Goal: Information Seeking & Learning: Learn about a topic

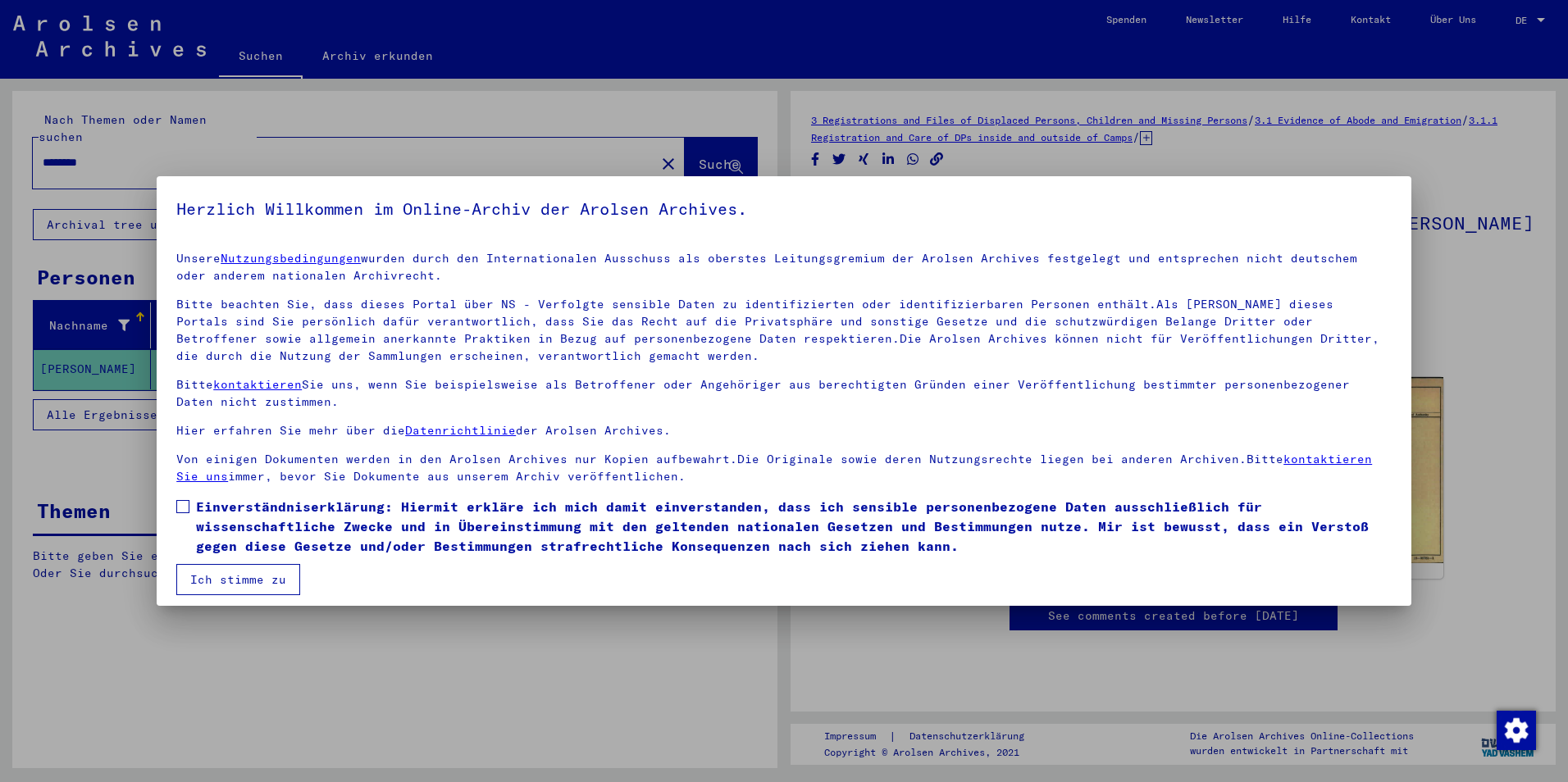
click at [185, 511] on span at bounding box center [183, 507] width 13 height 13
click at [213, 584] on button "Ich stimme zu" at bounding box center [238, 580] width 124 height 31
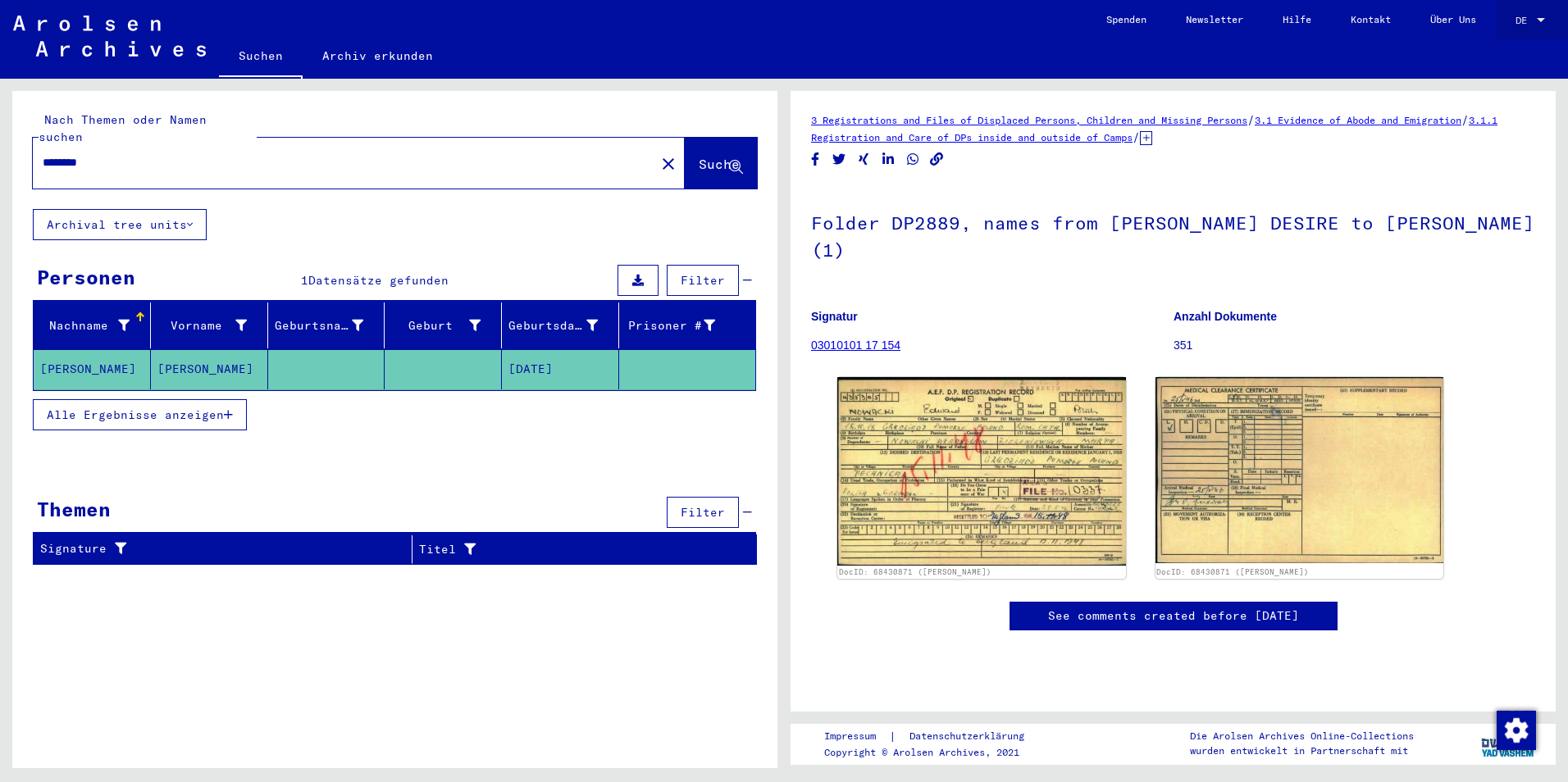
click at [1541, 18] on div at bounding box center [1541, 20] width 8 height 4
click at [1525, 30] on span "English" at bounding box center [1512, 29] width 67 height 29
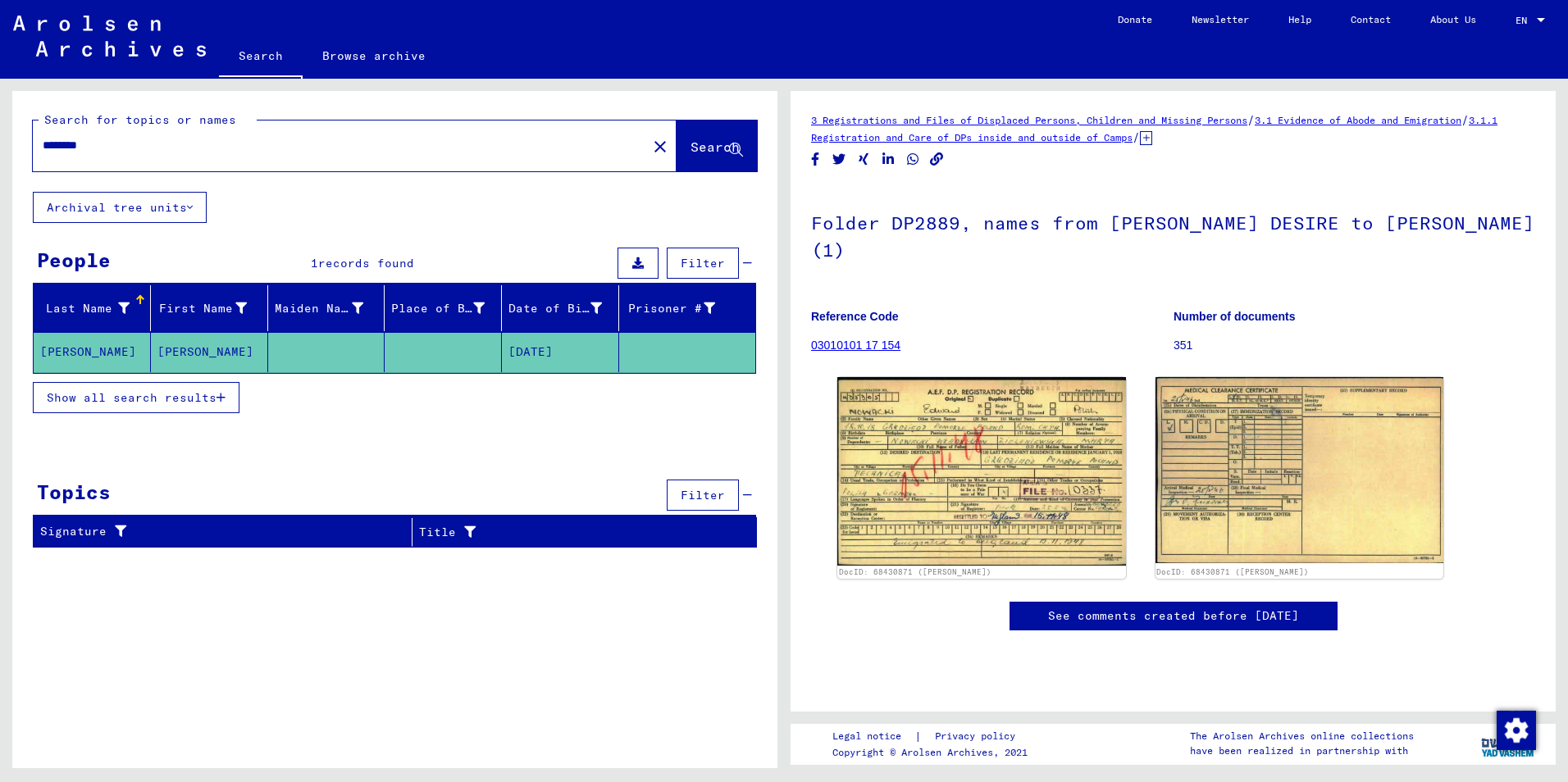
click at [165, 399] on span "Show all search results" at bounding box center [132, 398] width 169 height 15
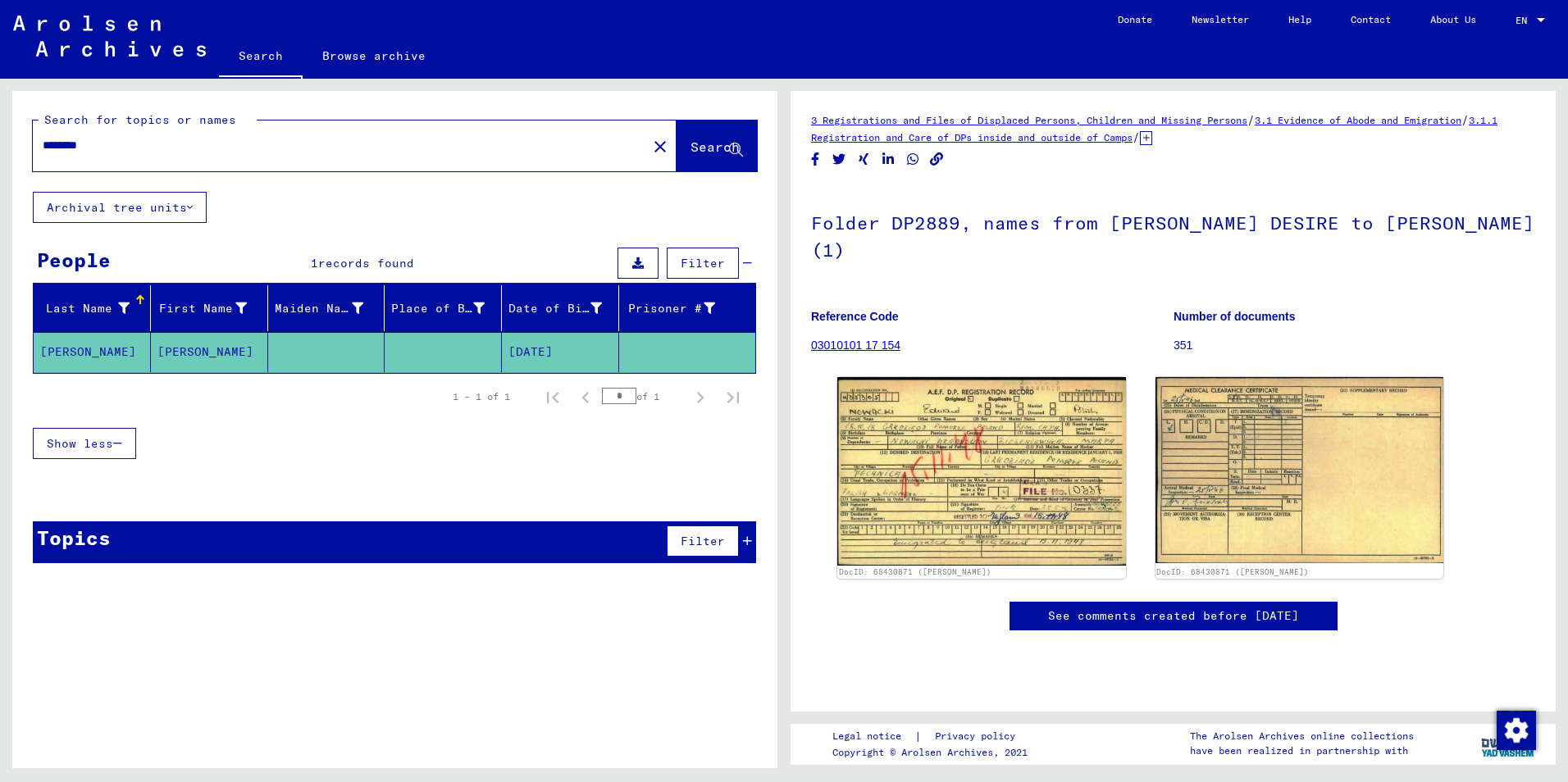
click at [69, 448] on span "Show less" at bounding box center [80, 444] width 67 height 15
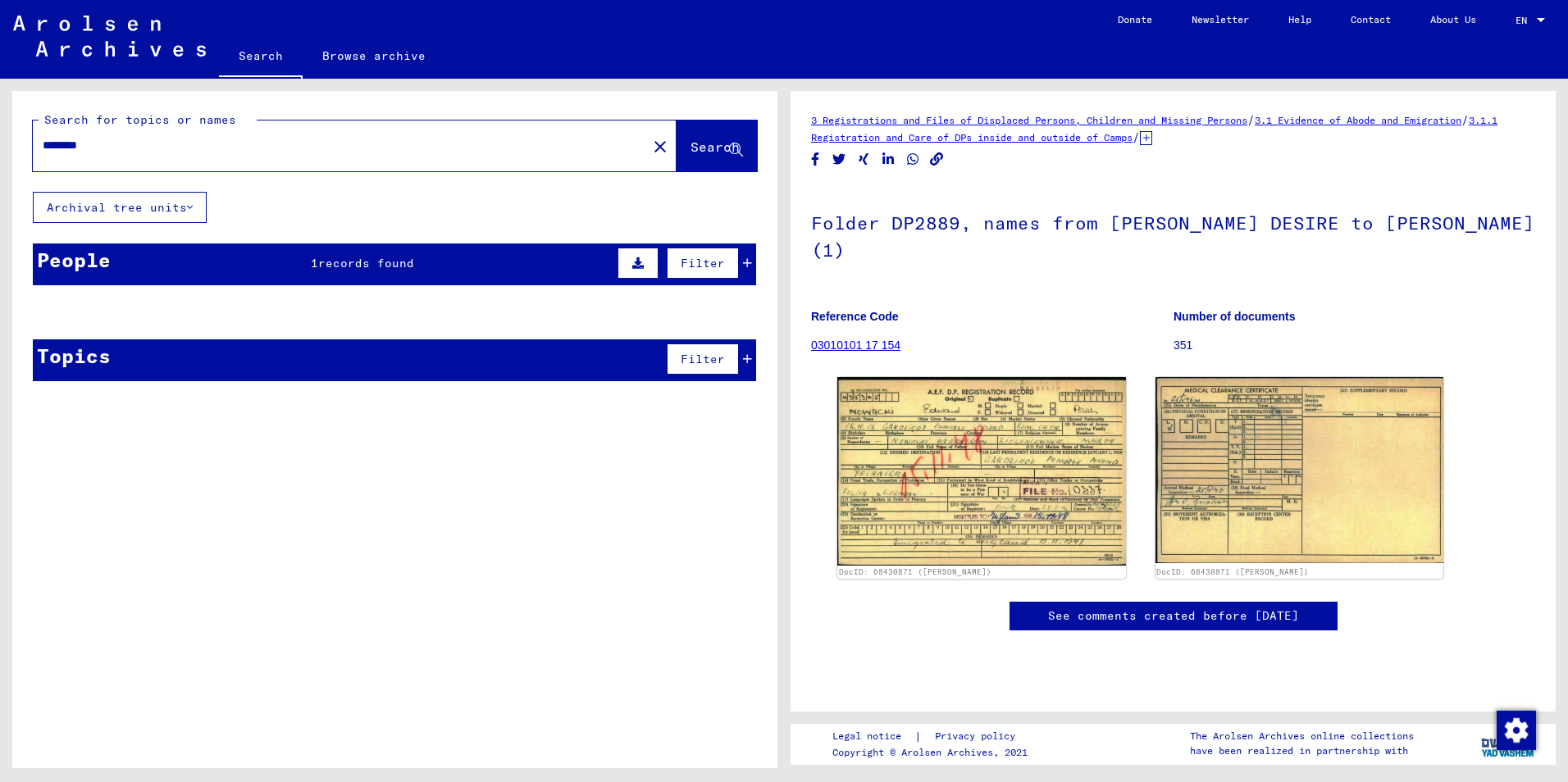
click at [94, 266] on div "People" at bounding box center [73, 260] width 73 height 29
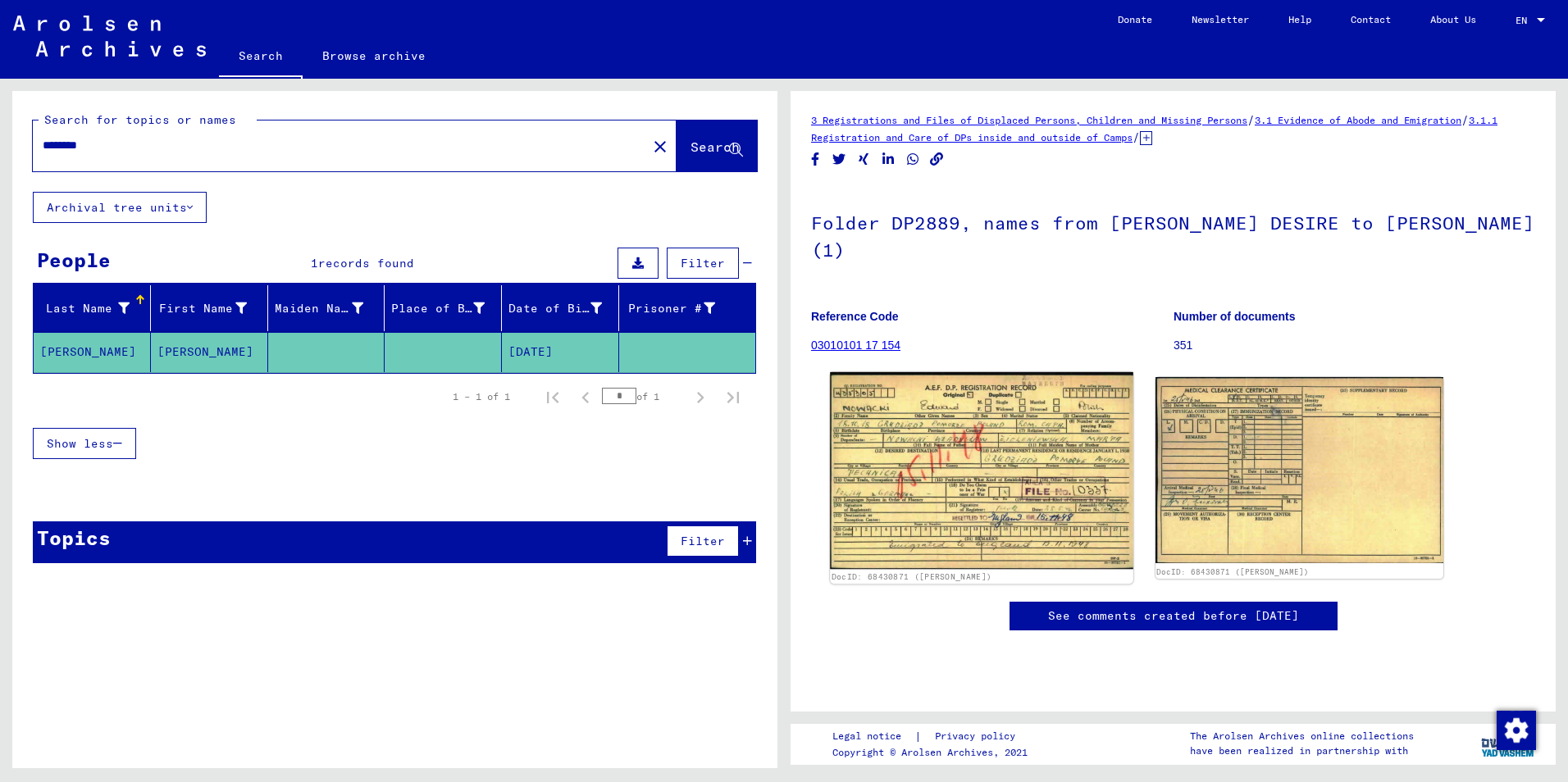
click at [990, 447] on img at bounding box center [982, 471] width 303 height 198
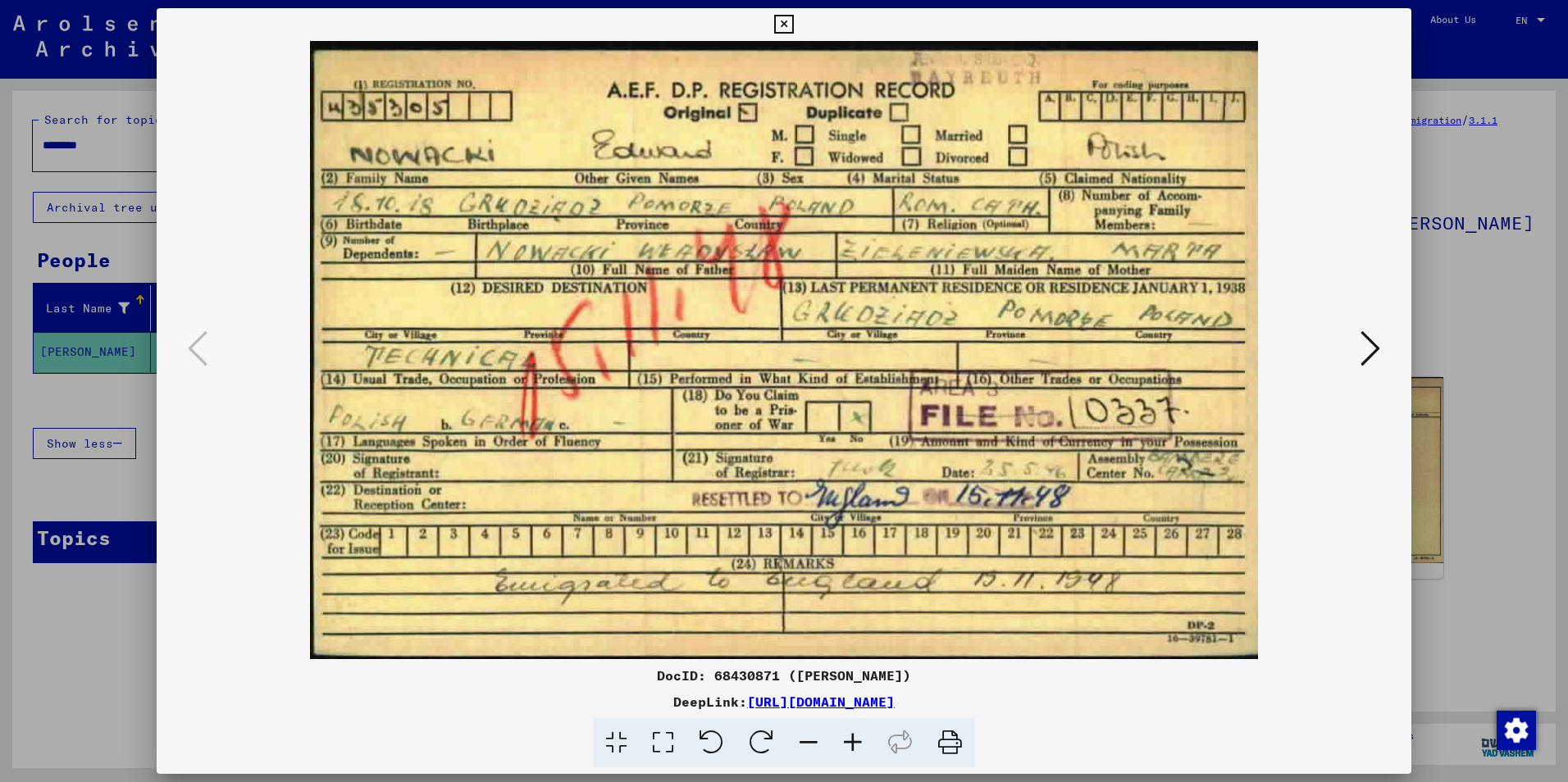
click at [784, 24] on icon at bounding box center [784, 24] width 19 height 20
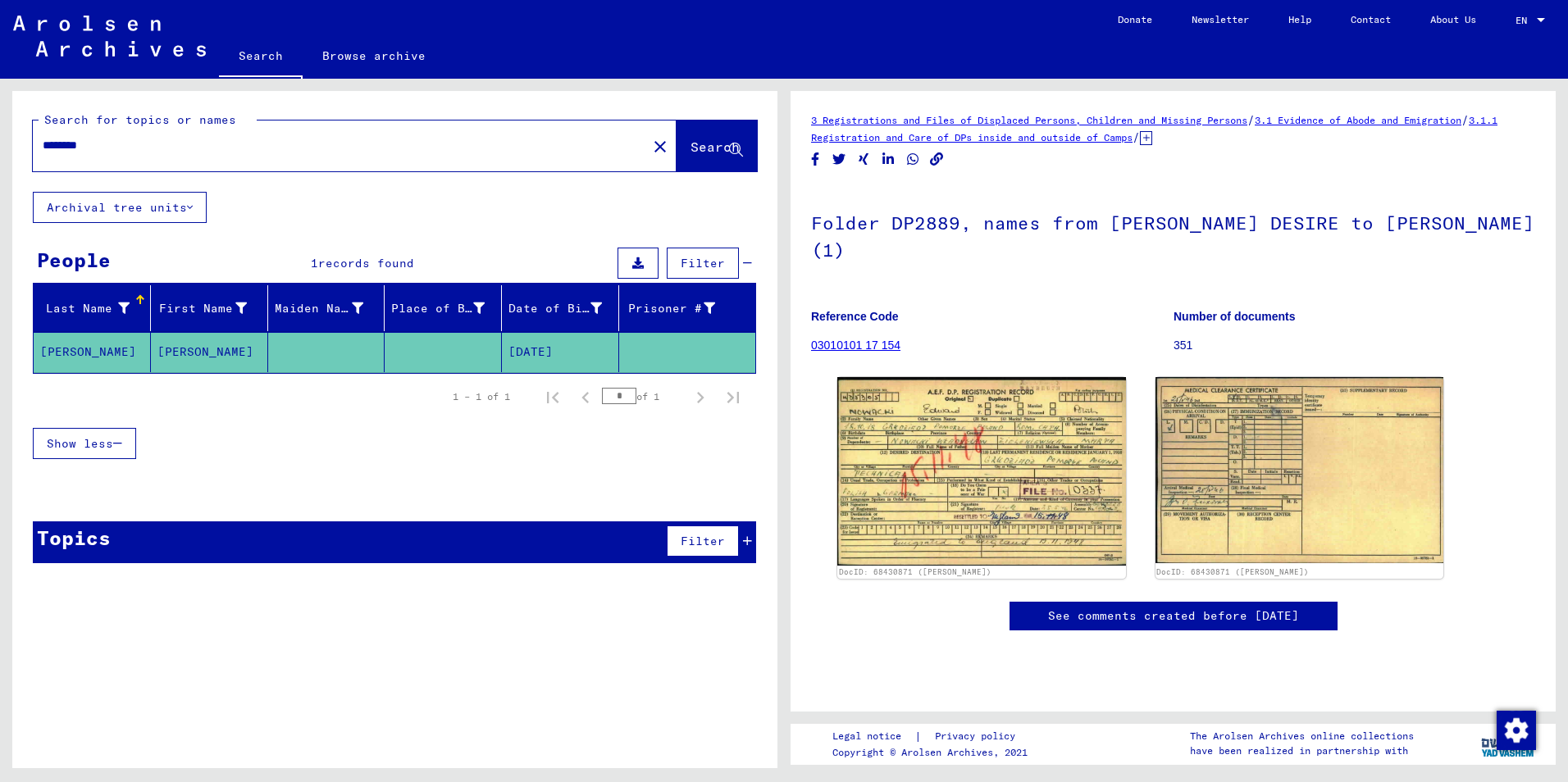
click at [686, 461] on div "Show less" at bounding box center [394, 443] width 724 height 48
